Goal: Navigation & Orientation: Find specific page/section

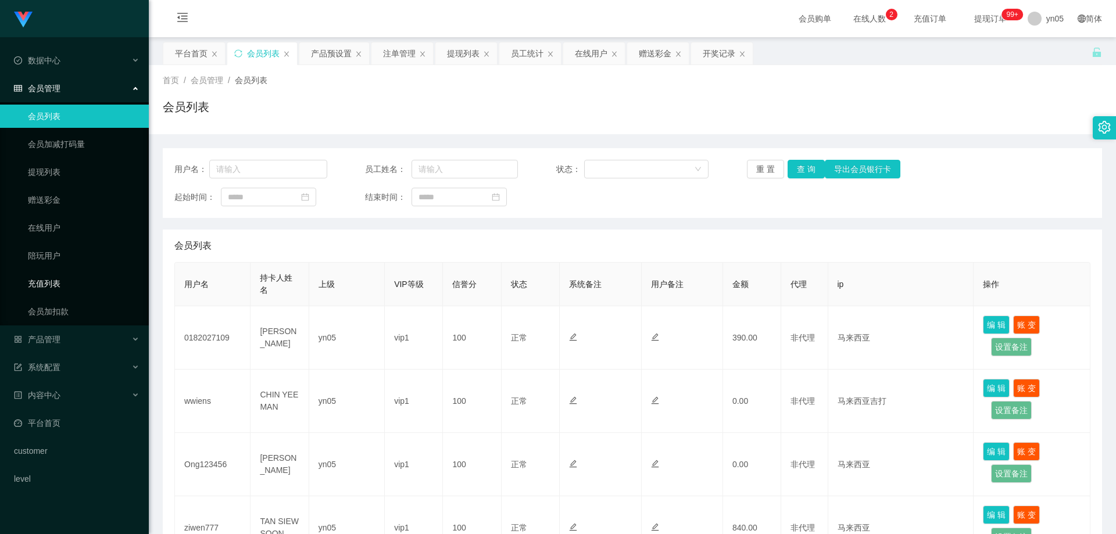
click at [108, 278] on link "充值列表" at bounding box center [84, 283] width 112 height 23
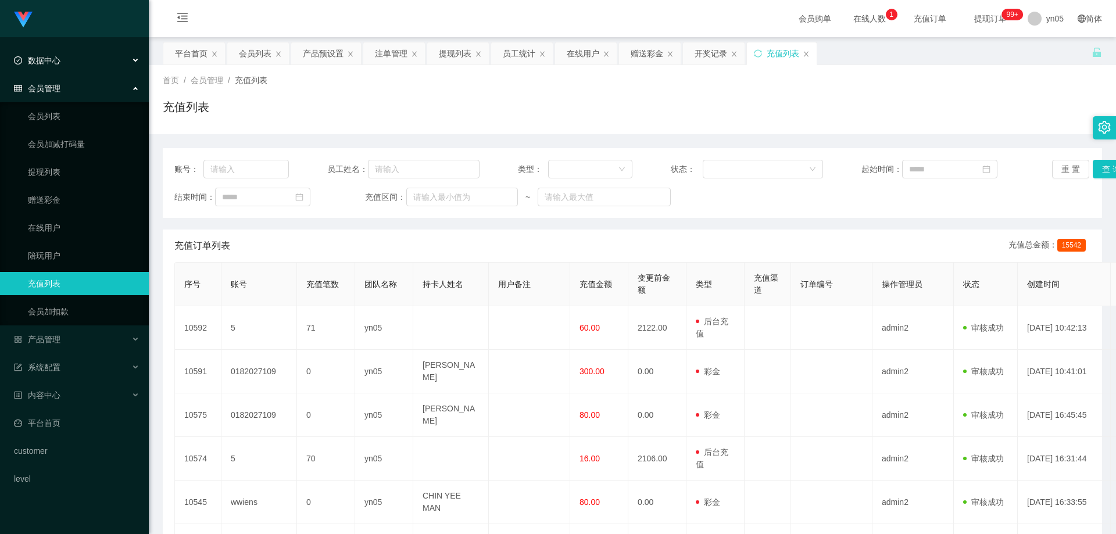
click at [80, 55] on div "数据中心" at bounding box center [74, 60] width 149 height 23
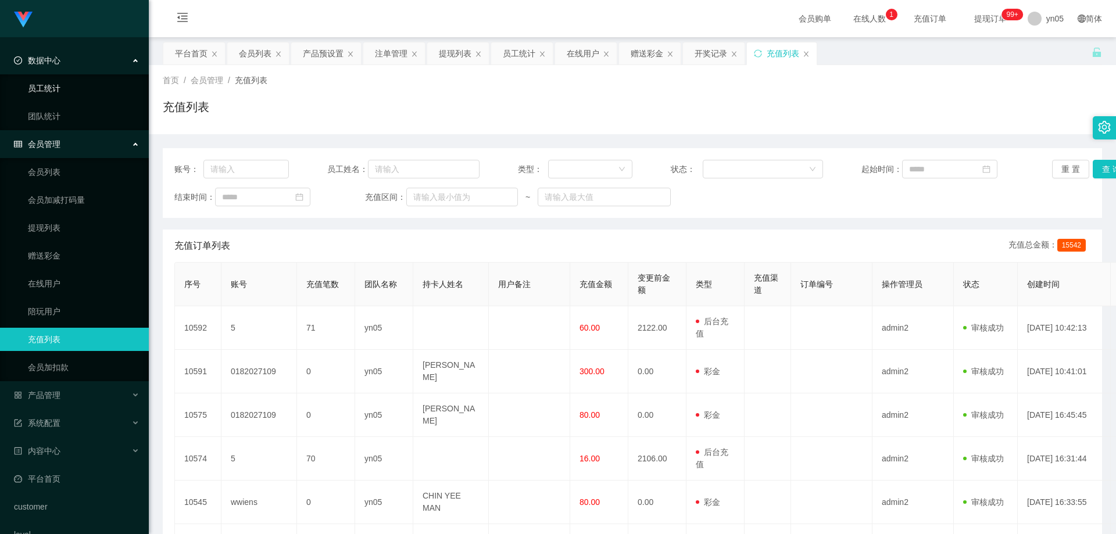
click at [69, 87] on link "员工统计" at bounding box center [84, 88] width 112 height 23
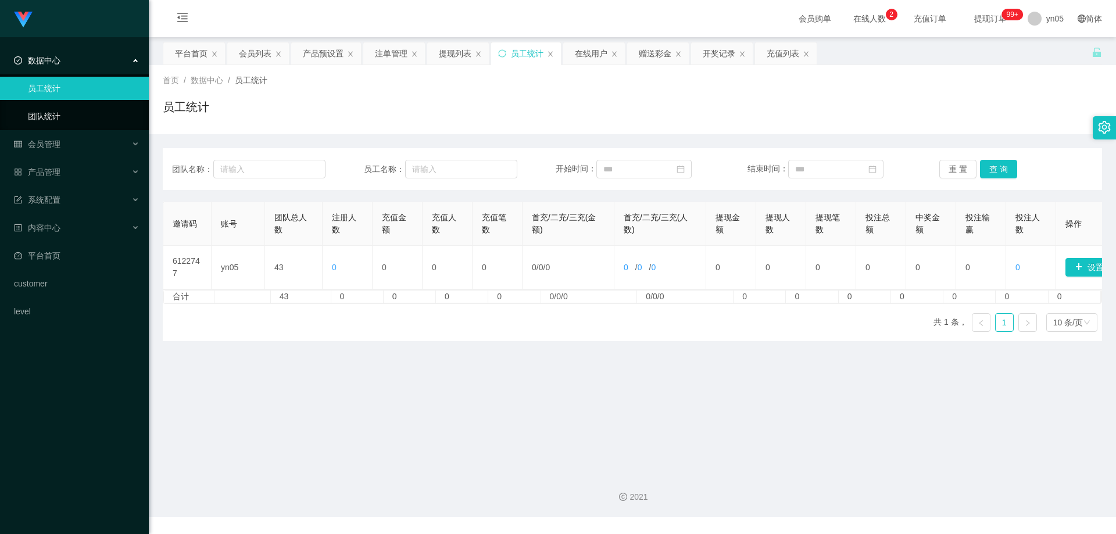
click at [53, 109] on link "团队统计" at bounding box center [84, 116] width 112 height 23
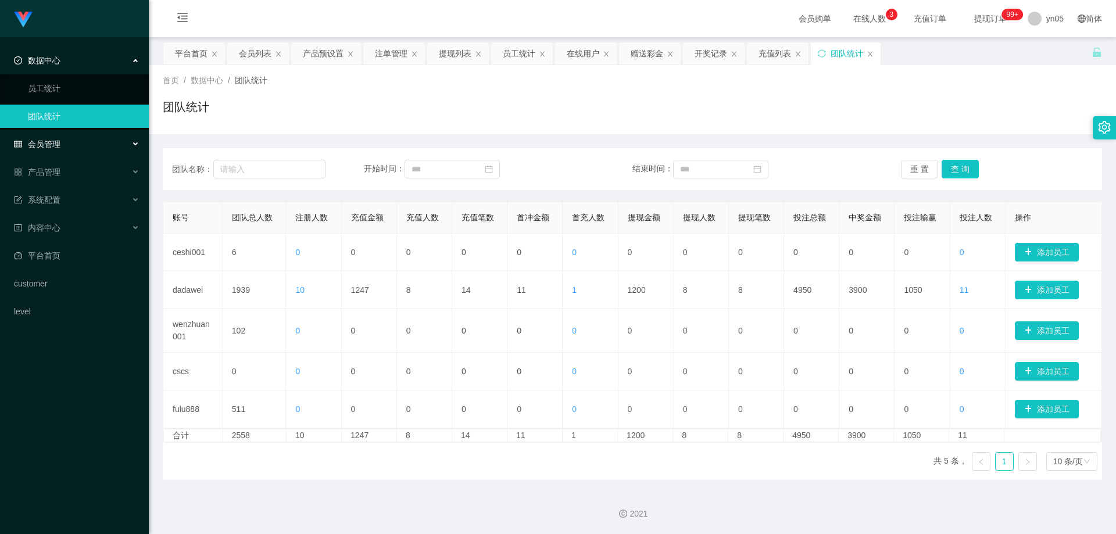
click at [53, 144] on span "会员管理" at bounding box center [37, 144] width 47 height 9
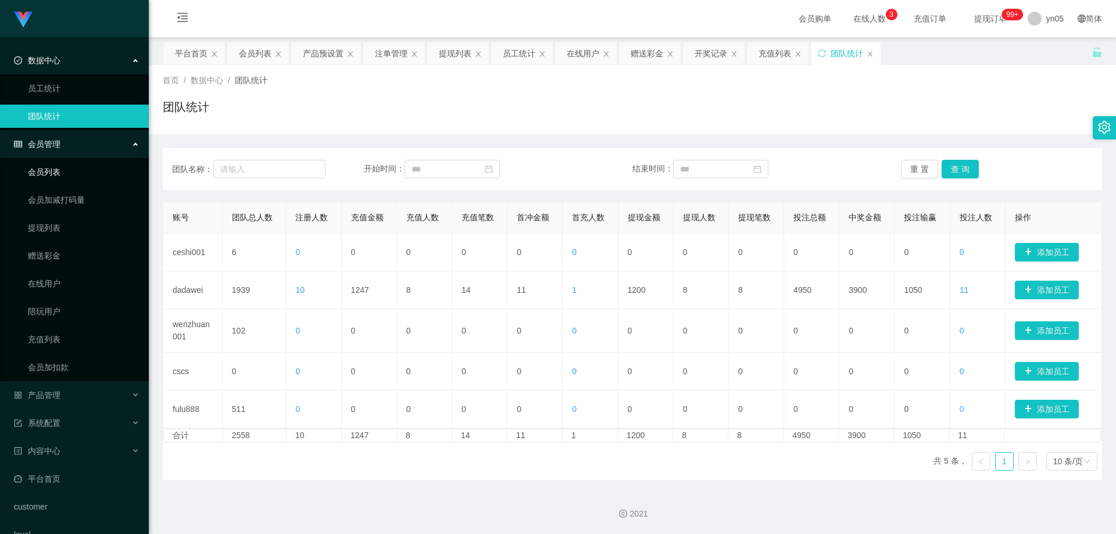
click at [56, 163] on link "会员列表" at bounding box center [84, 171] width 112 height 23
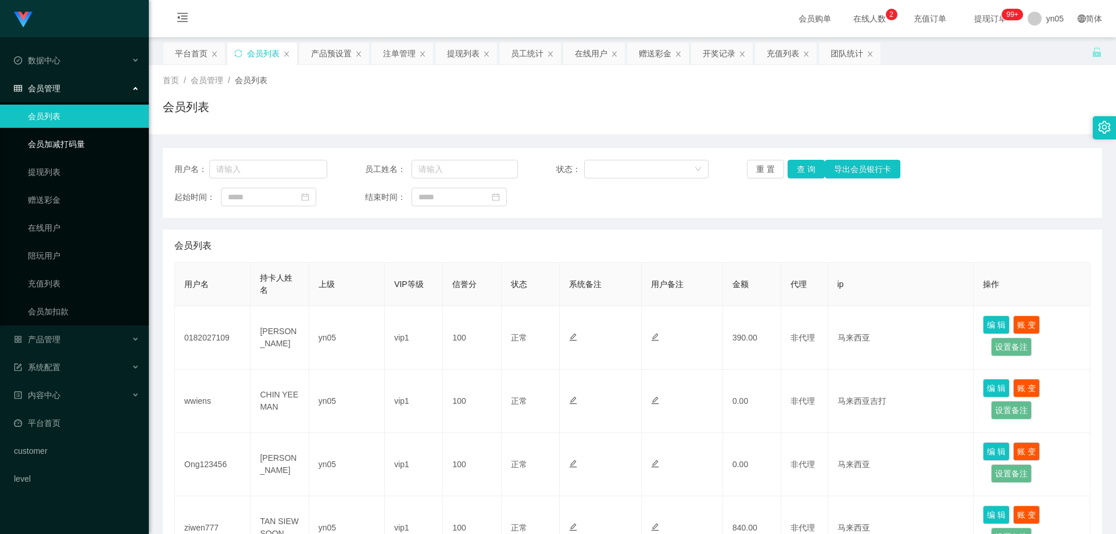
click at [79, 134] on link "会员加减打码量" at bounding box center [84, 144] width 112 height 23
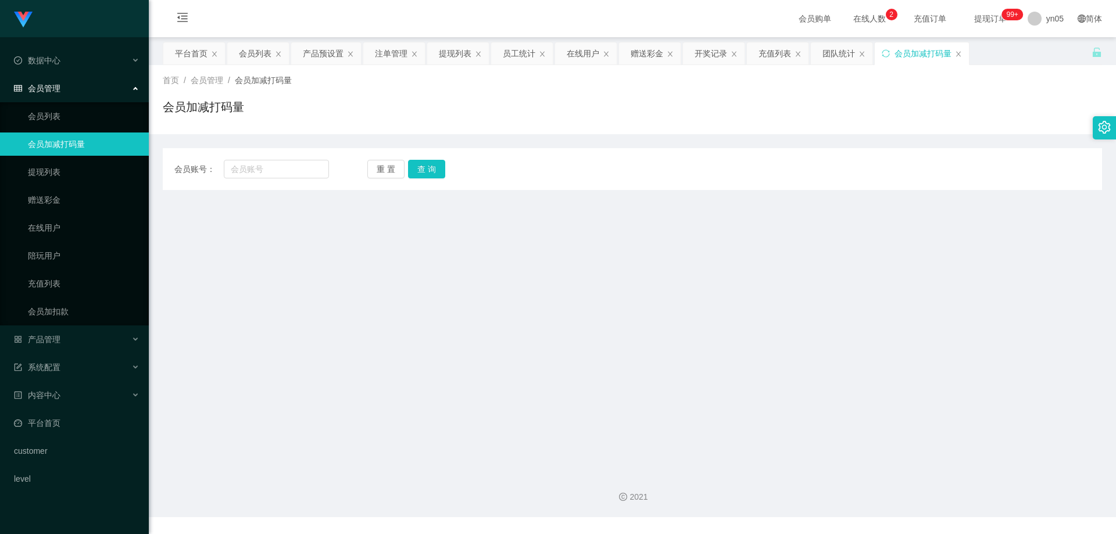
click at [70, 159] on ul "会员列表 会员加减打码量 提现列表 赠送彩金 在线用户 陪玩用户 充值列表 会员加扣款" at bounding box center [74, 213] width 149 height 223
click at [45, 179] on link "提现列表" at bounding box center [84, 171] width 112 height 23
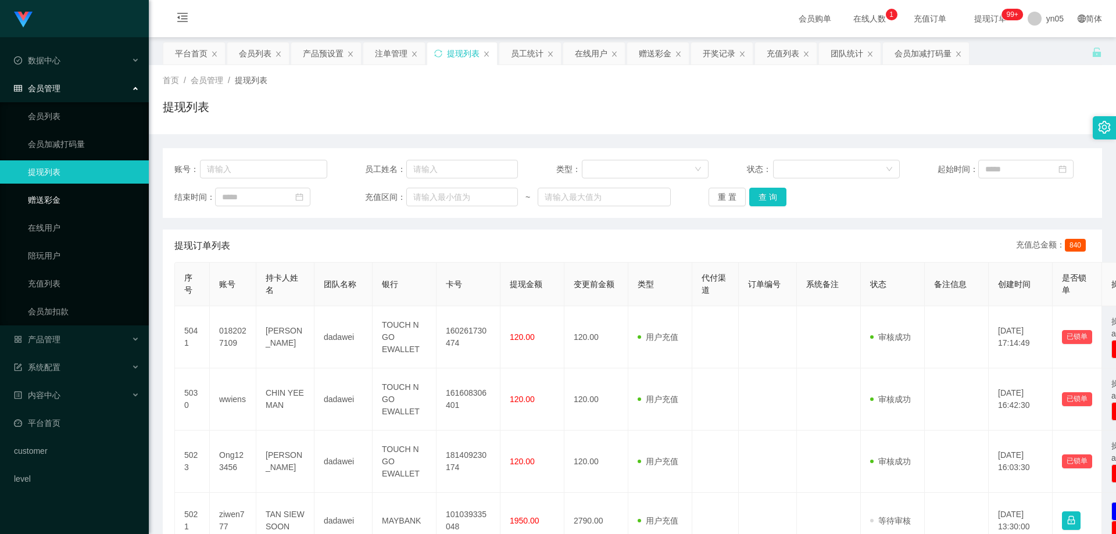
click at [84, 199] on link "赠送彩金" at bounding box center [84, 199] width 112 height 23
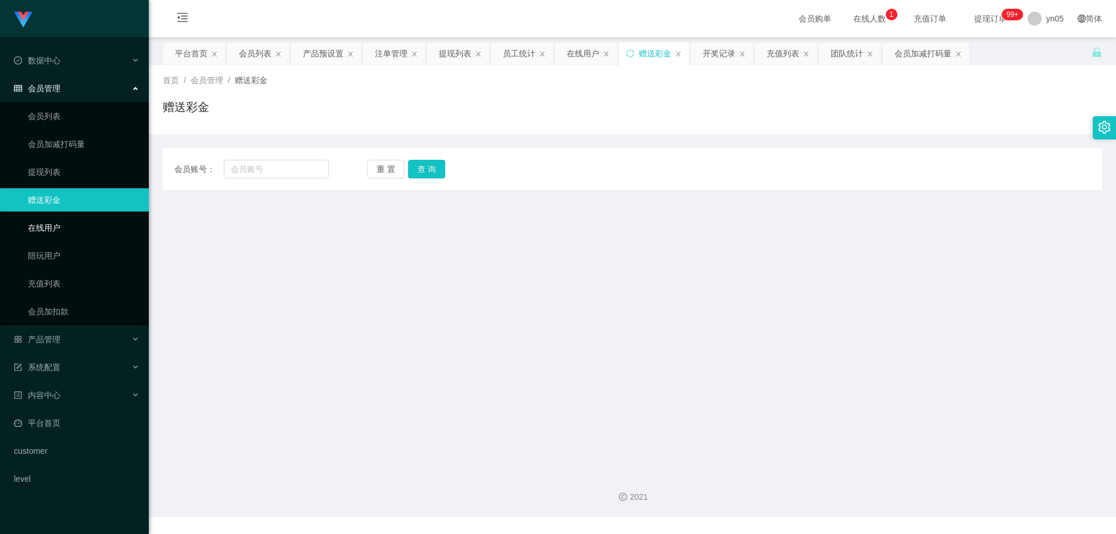
click at [76, 222] on link "在线用户" at bounding box center [84, 227] width 112 height 23
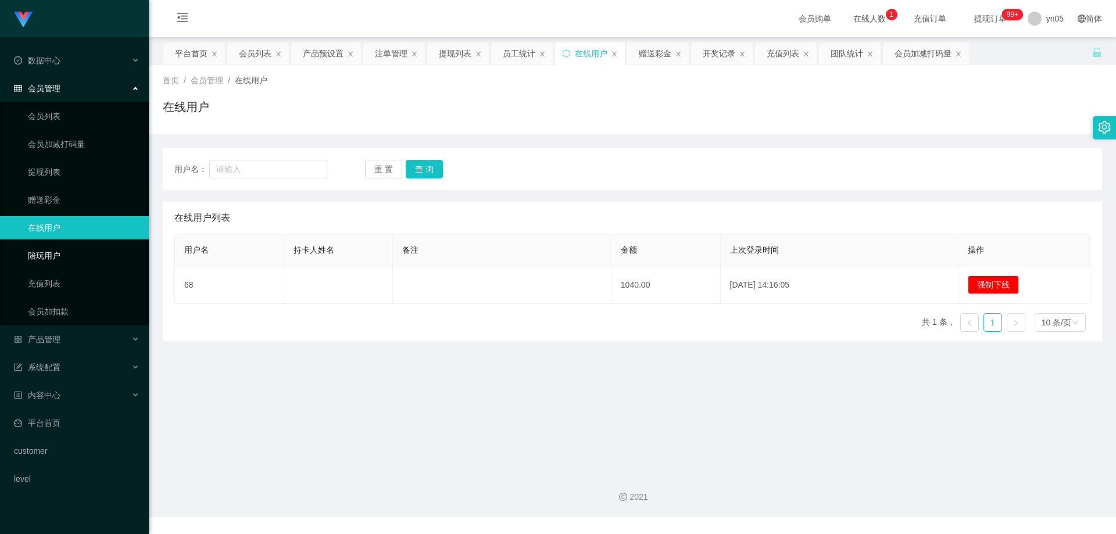
click at [59, 253] on link "陪玩用户" at bounding box center [84, 255] width 112 height 23
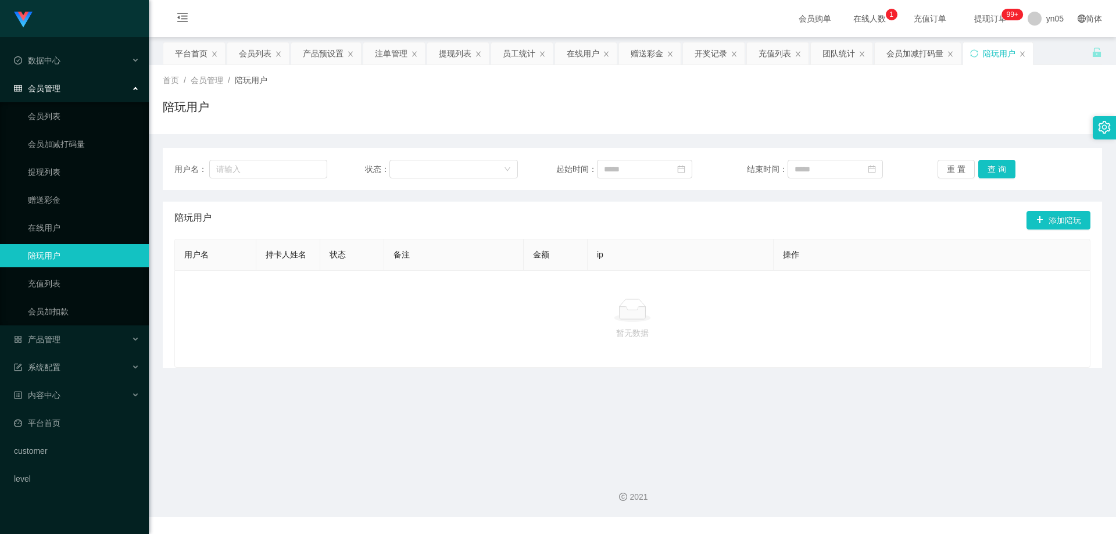
click at [59, 269] on ul "会员列表 会员加减打码量 提现列表 赠送彩金 在线用户 陪玩用户 充值列表 会员加扣款" at bounding box center [74, 213] width 149 height 223
click at [44, 290] on link "充值列表" at bounding box center [84, 283] width 112 height 23
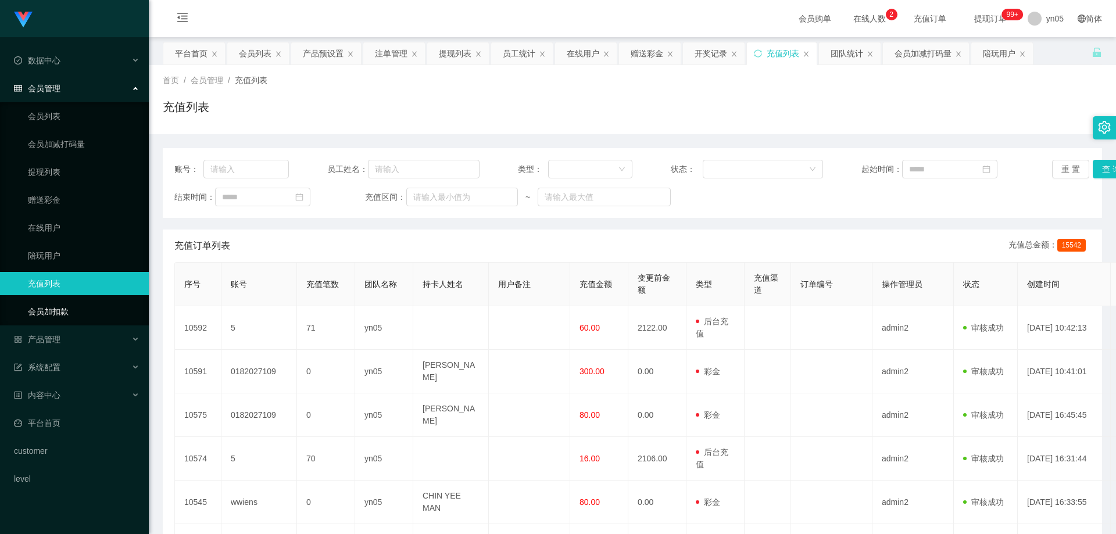
click at [51, 305] on link "会员加扣款" at bounding box center [84, 311] width 112 height 23
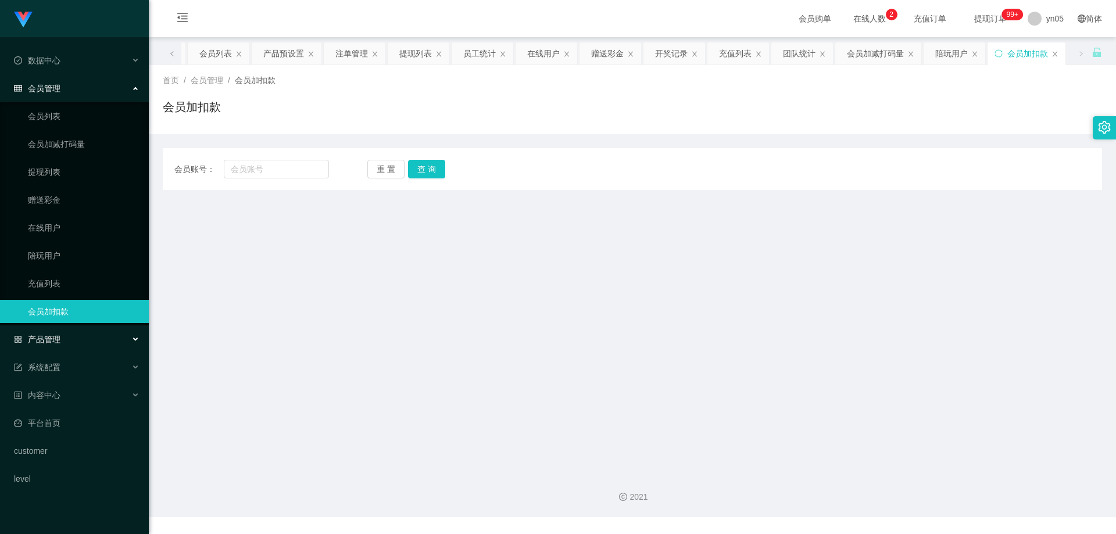
click at [66, 341] on div "产品管理" at bounding box center [74, 339] width 149 height 23
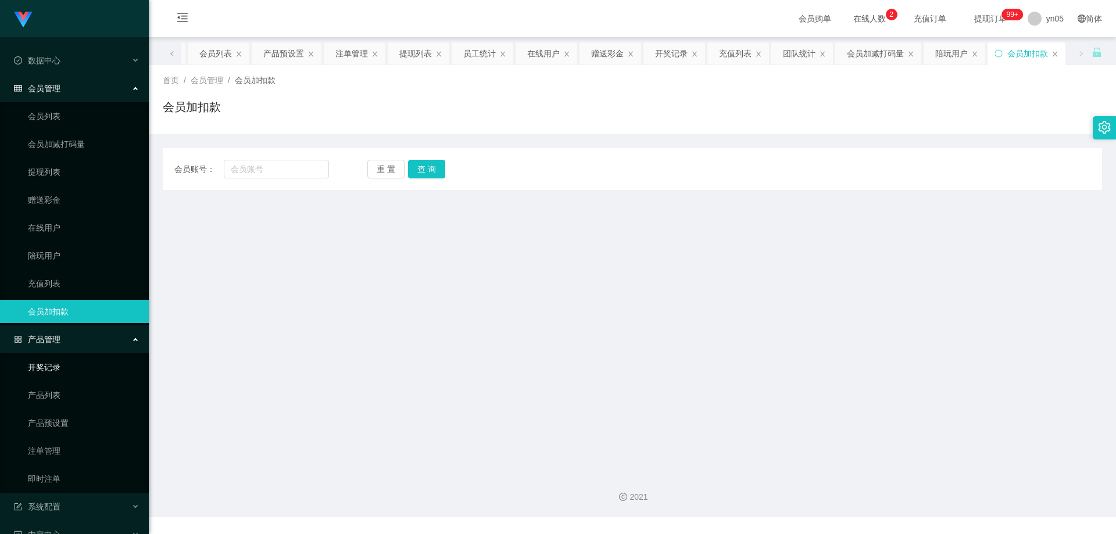
click at [42, 364] on link "开奖记录" at bounding box center [84, 367] width 112 height 23
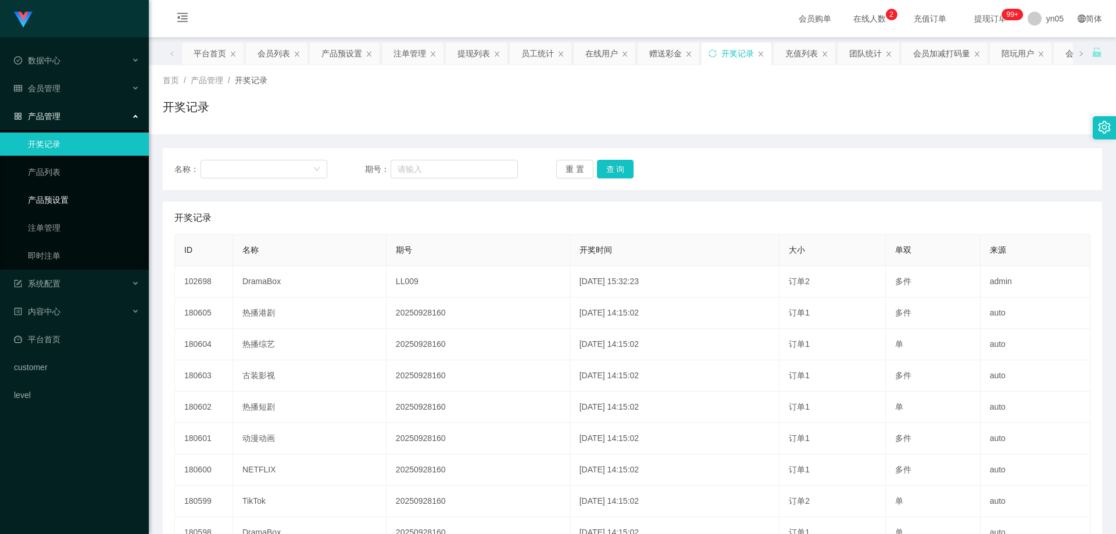
click at [79, 197] on link "产品预设置" at bounding box center [84, 199] width 112 height 23
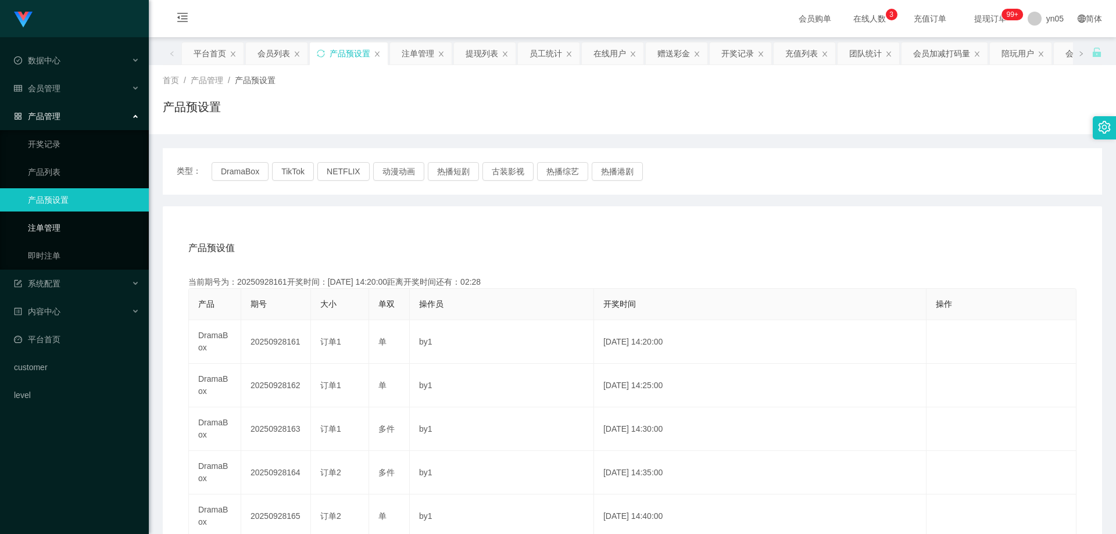
click at [84, 231] on link "注单管理" at bounding box center [84, 227] width 112 height 23
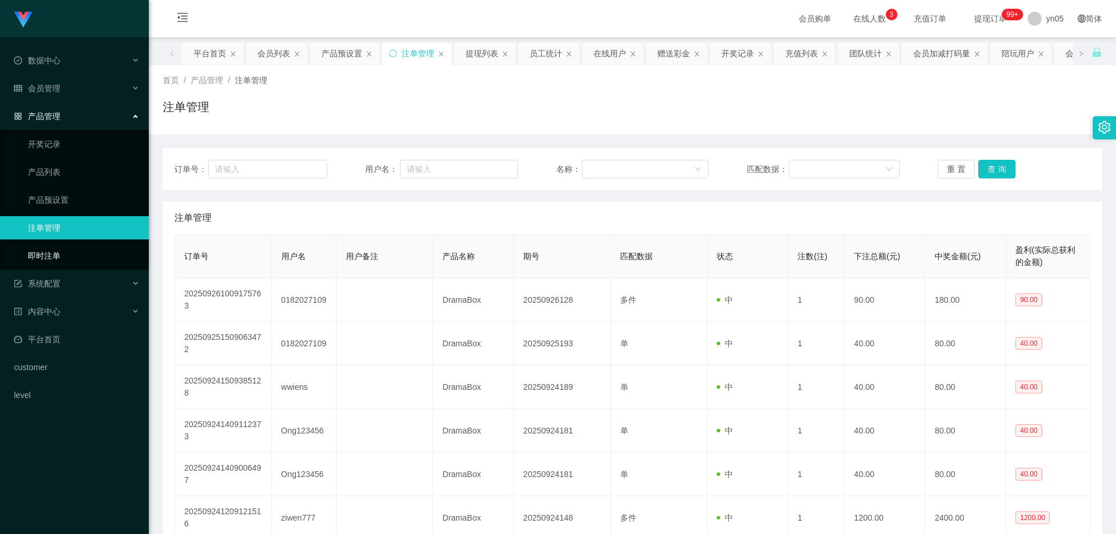
click at [80, 249] on link "即时注单" at bounding box center [84, 255] width 112 height 23
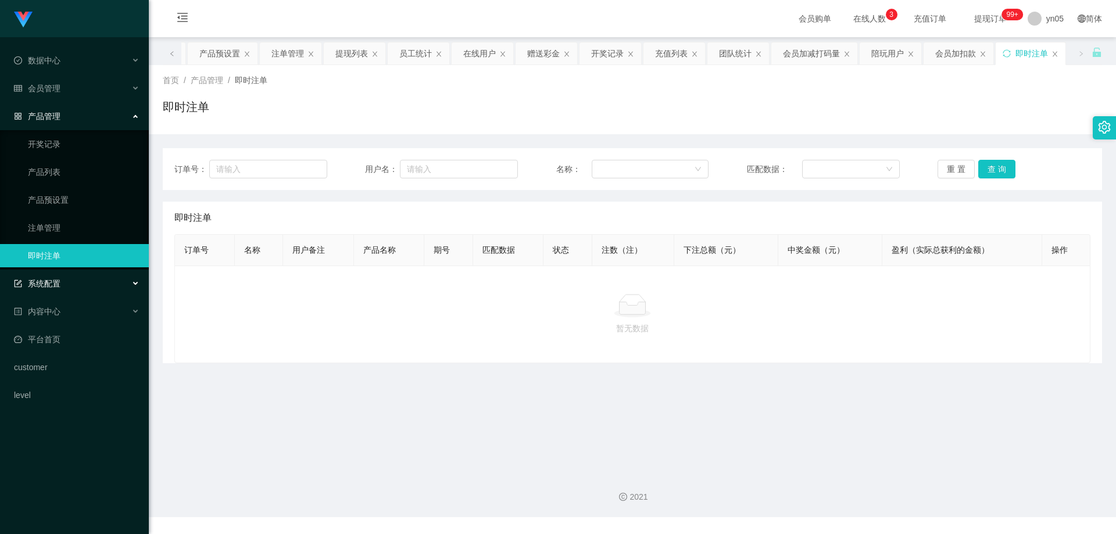
click at [65, 286] on div "系统配置" at bounding box center [74, 283] width 149 height 23
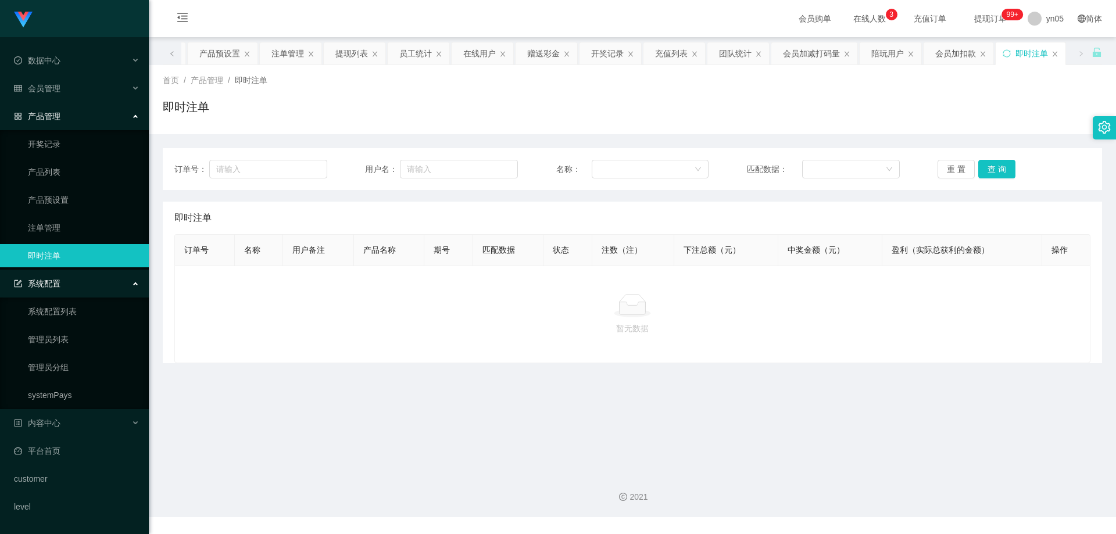
click at [89, 326] on ul "系统配置列表 管理员列表 管理员分组 systemPays" at bounding box center [74, 354] width 149 height 112
click at [94, 323] on link "系统配置列表" at bounding box center [84, 311] width 112 height 23
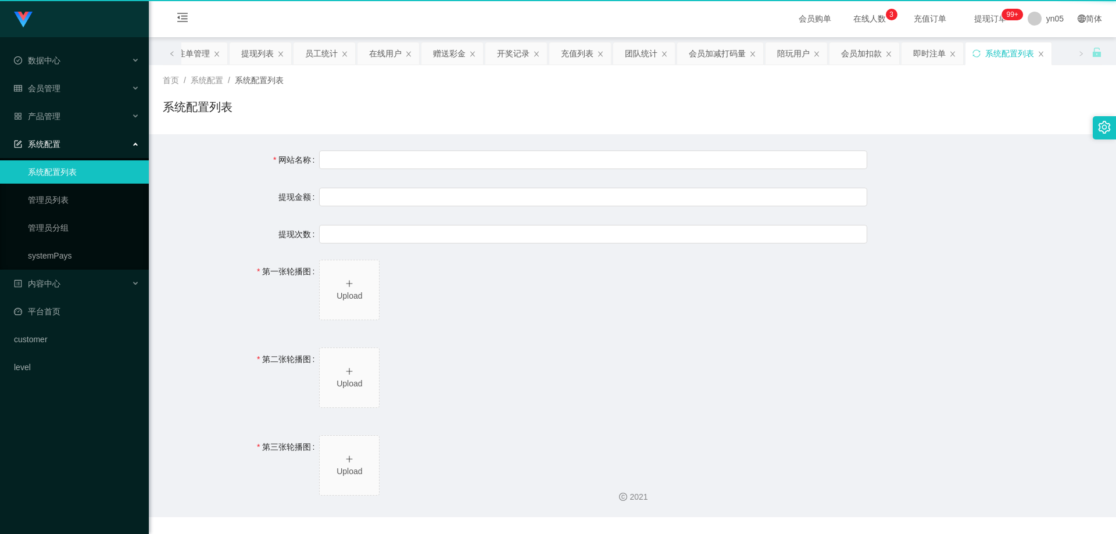
type input "DramaBox工作台"
type input "10"
type input "1000000"
type input "[URL][DOMAIN_NAME]"
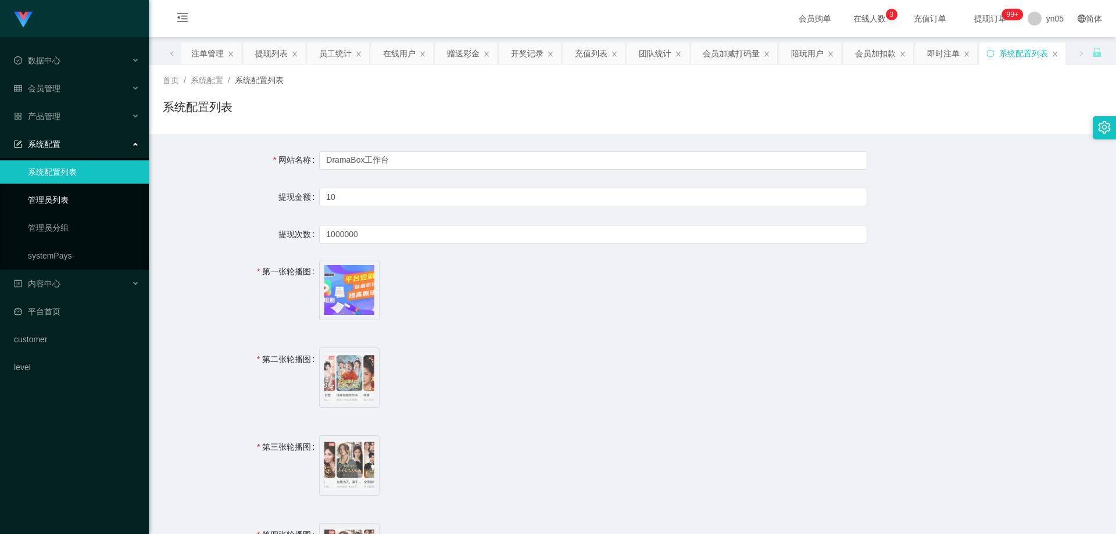
click at [94, 190] on link "管理员列表" at bounding box center [84, 199] width 112 height 23
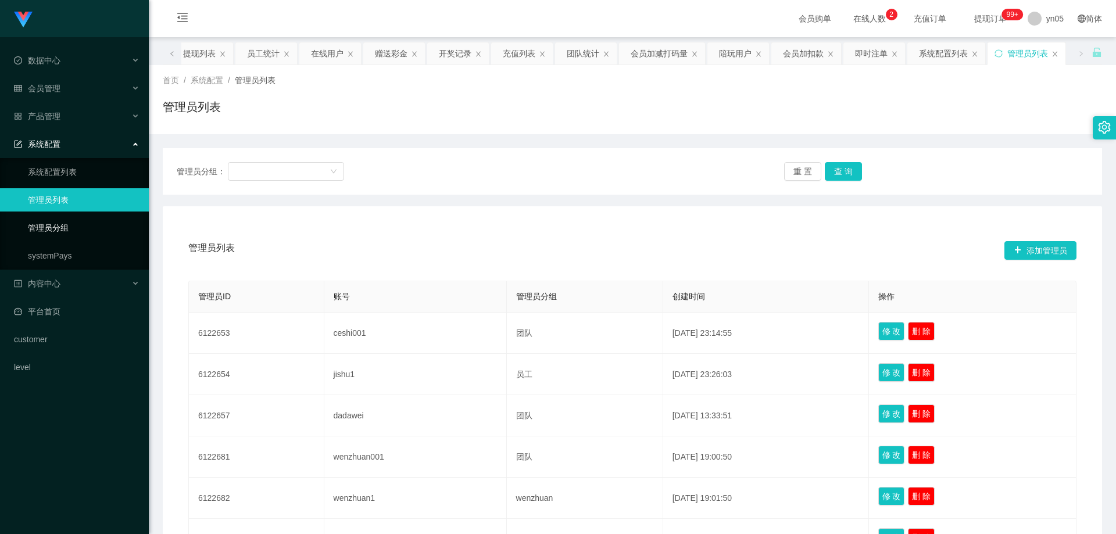
click at [56, 230] on link "管理员分组" at bounding box center [84, 227] width 112 height 23
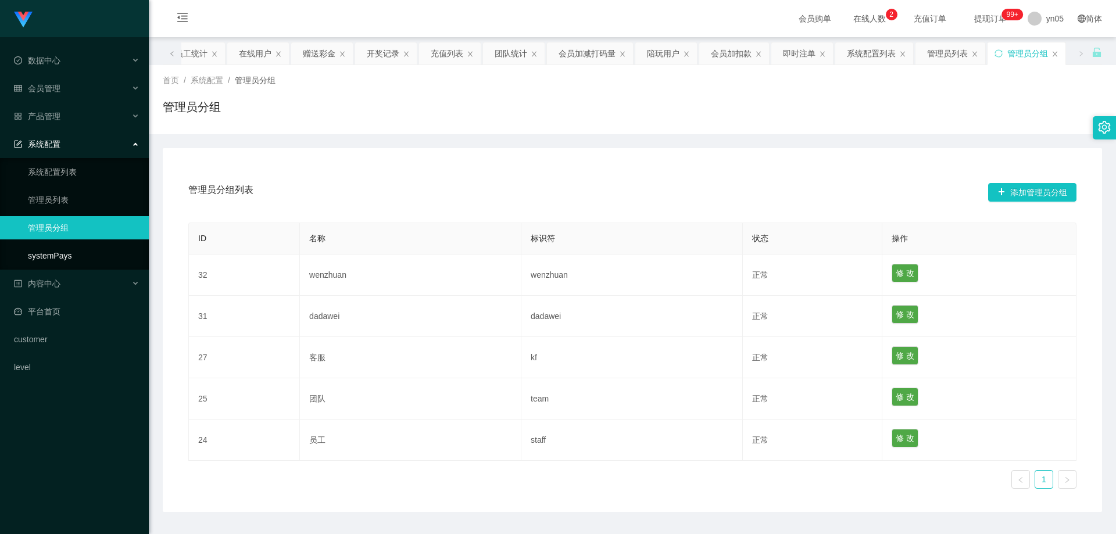
click at [72, 245] on link "systemPays" at bounding box center [84, 255] width 112 height 23
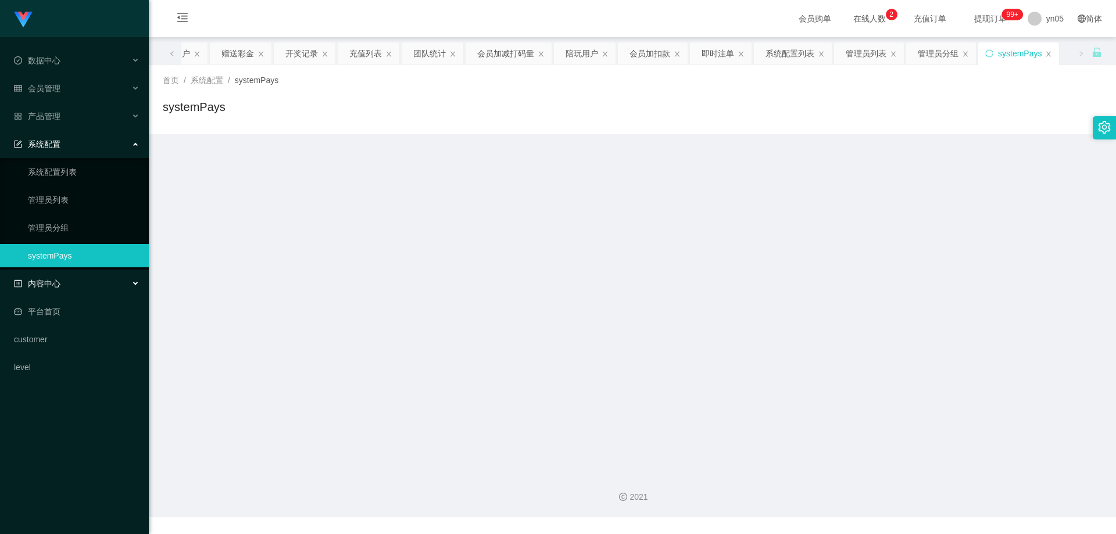
click at [49, 294] on div "内容中心" at bounding box center [74, 283] width 149 height 23
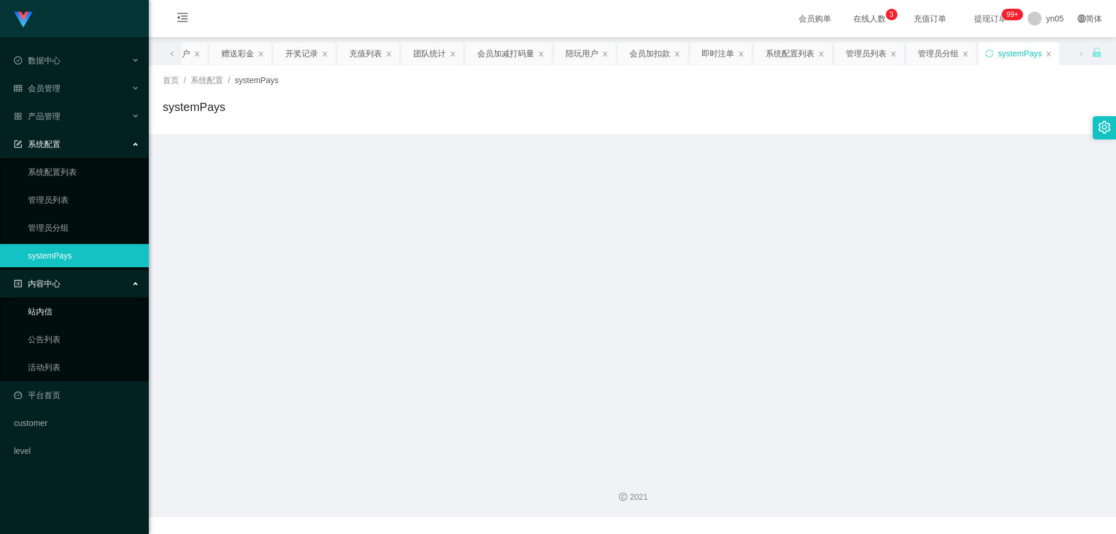
click at [54, 321] on link "站内信" at bounding box center [84, 311] width 112 height 23
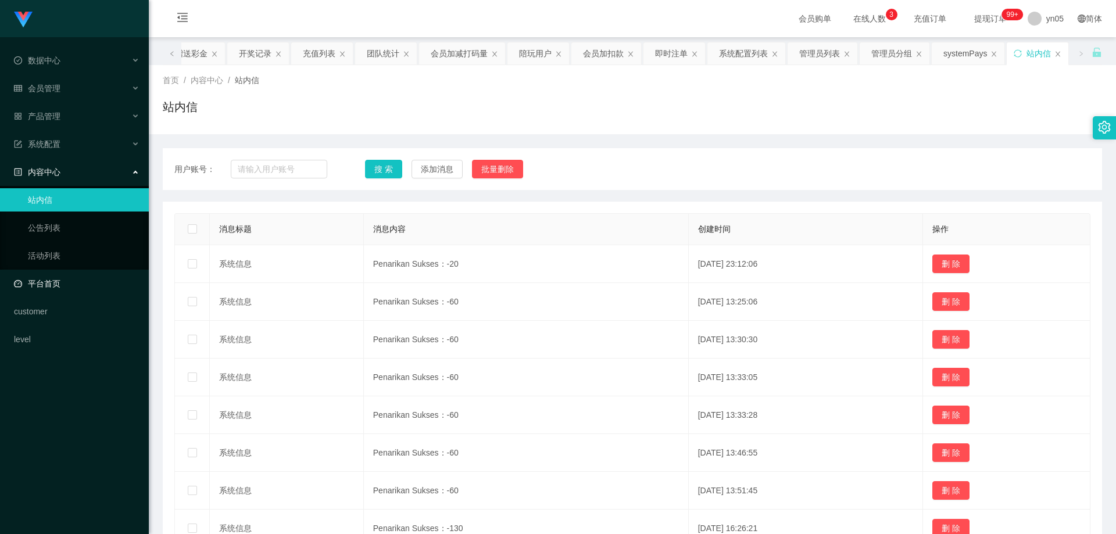
click at [84, 294] on link "平台首页" at bounding box center [77, 283] width 126 height 23
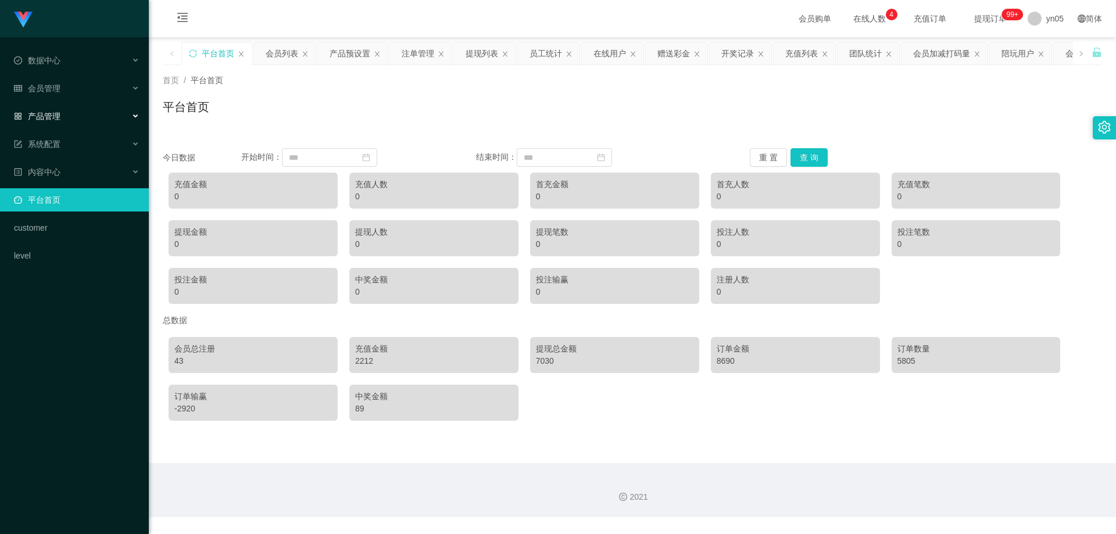
click at [64, 113] on div "产品管理" at bounding box center [74, 116] width 149 height 23
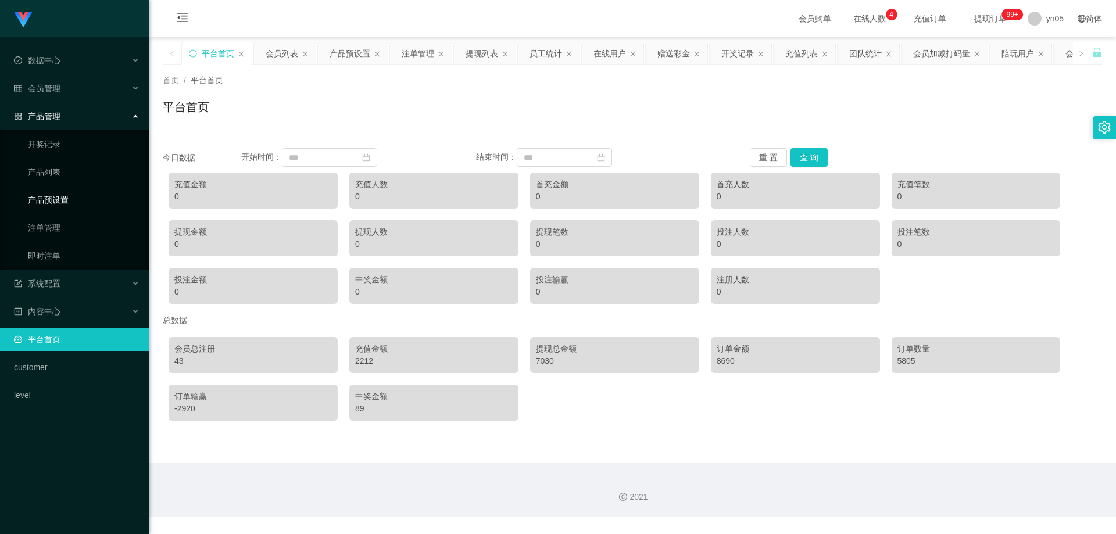
click at [67, 199] on link "产品预设置" at bounding box center [84, 199] width 112 height 23
